Goal: Use online tool/utility: Utilize a website feature to perform a specific function

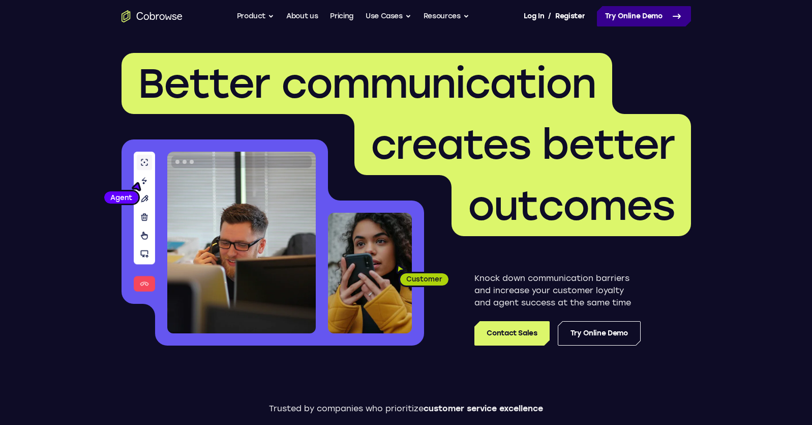
click at [614, 19] on link "Try Online Demo" at bounding box center [644, 16] width 94 height 20
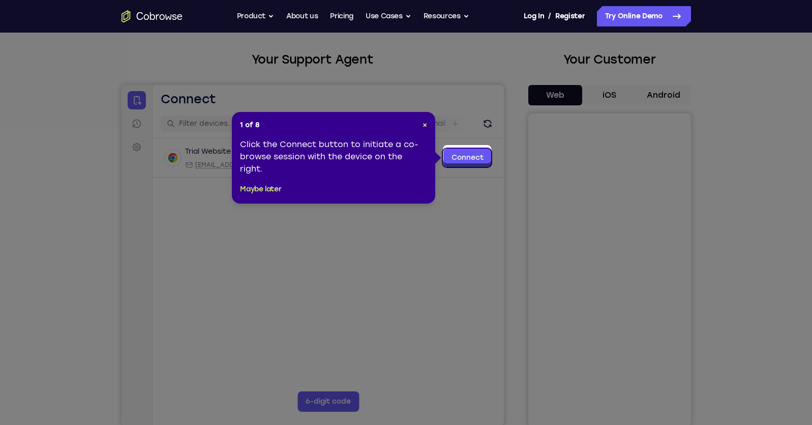
scroll to position [54, 0]
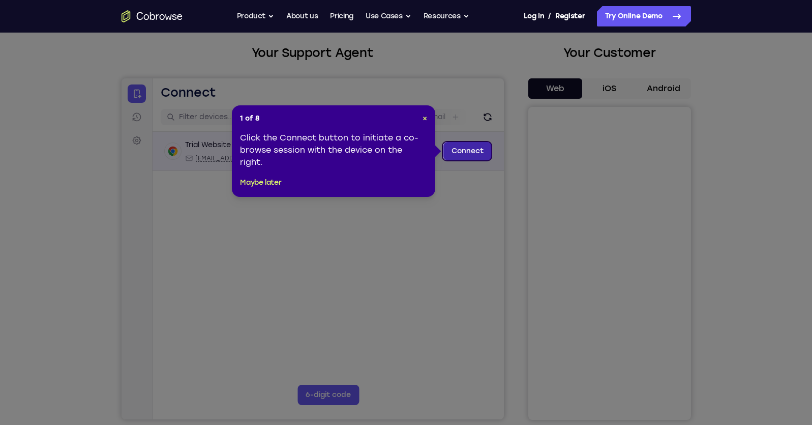
click at [456, 150] on link "Connect" at bounding box center [467, 151] width 48 height 18
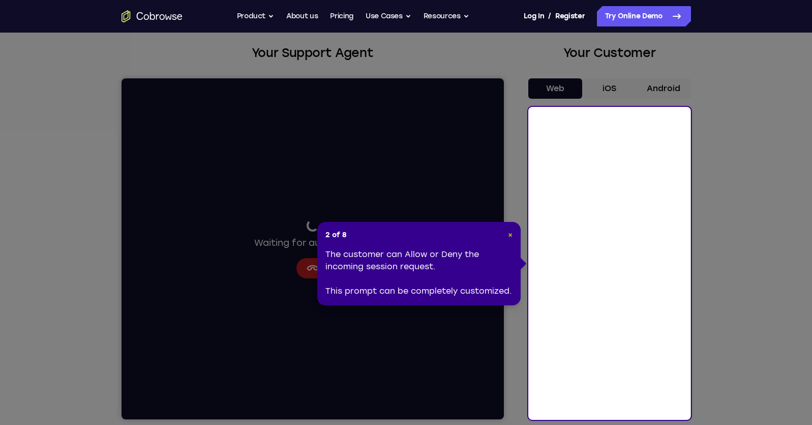
click at [509, 236] on span "×" at bounding box center [510, 234] width 5 height 9
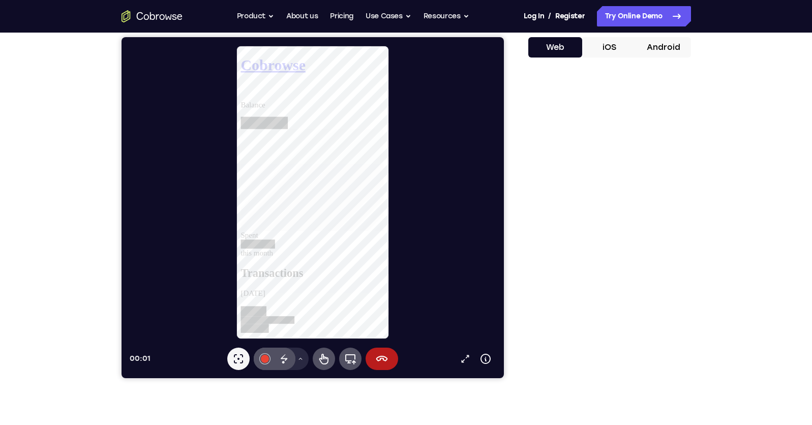
scroll to position [0, 0]
click at [601, 52] on button "iOS" at bounding box center [609, 47] width 54 height 20
click at [566, 52] on button "Web" at bounding box center [556, 47] width 54 height 20
